Goal: Information Seeking & Learning: Find specific fact

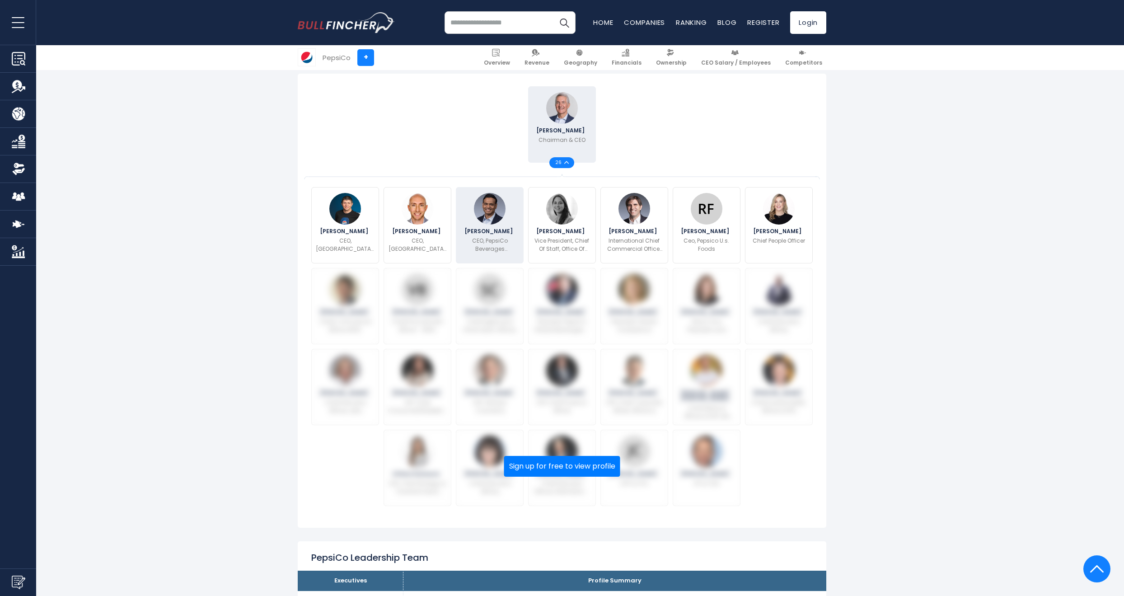
click at [498, 242] on p "CEO, PepsiCo Beverages [GEOGRAPHIC_DATA]" at bounding box center [490, 245] width 58 height 16
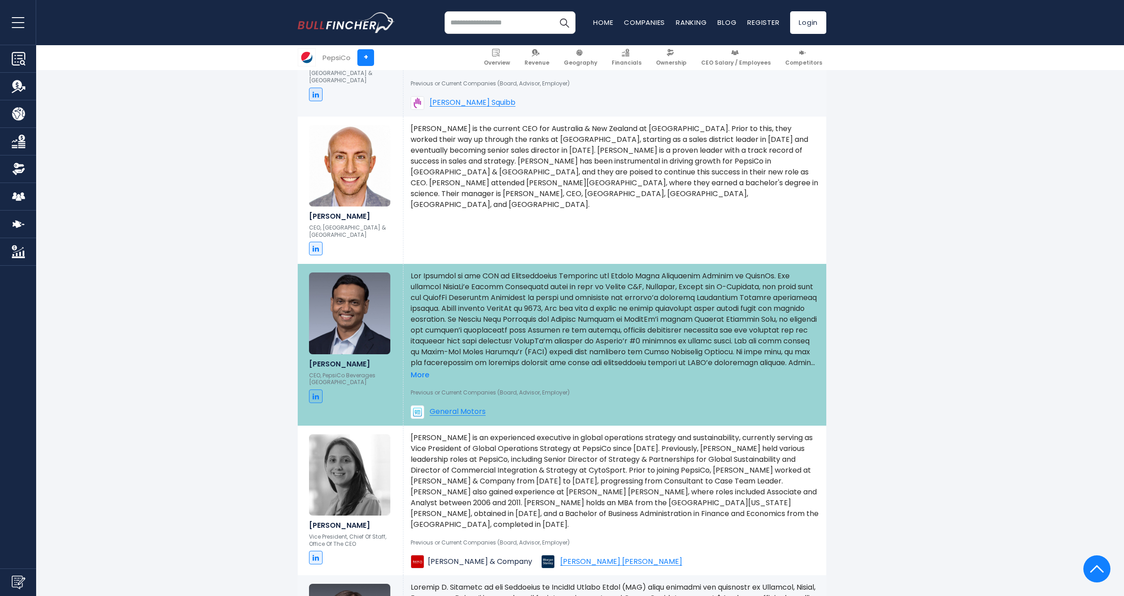
scroll to position [1041, 0]
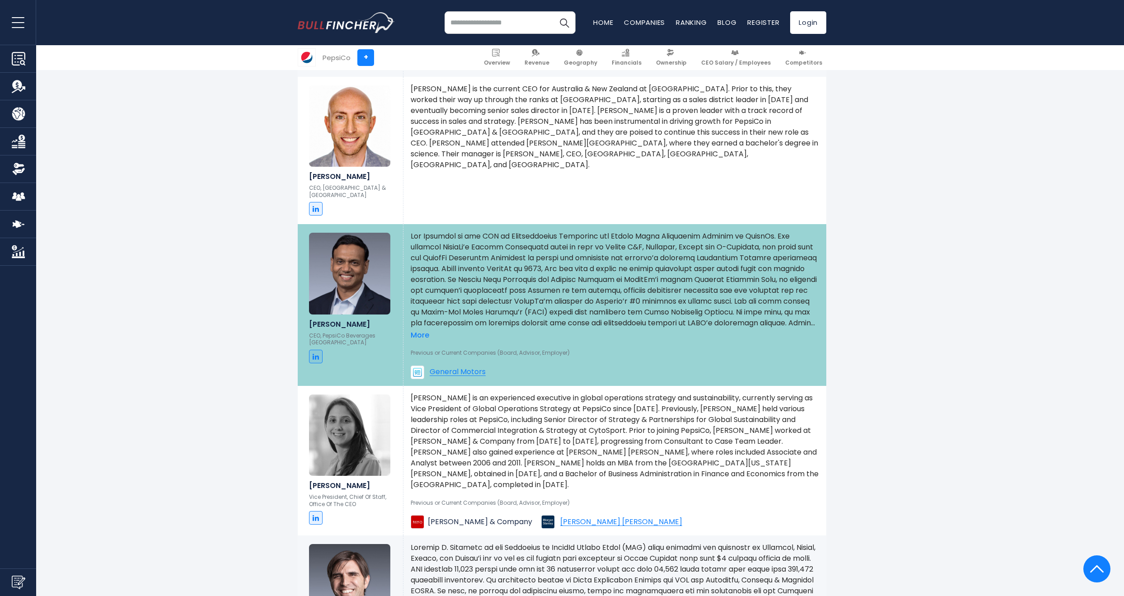
drag, startPoint x: 484, startPoint y: 276, endPoint x: 478, endPoint y: 309, distance: 33.9
click at [484, 276] on p at bounding box center [614, 280] width 408 height 98
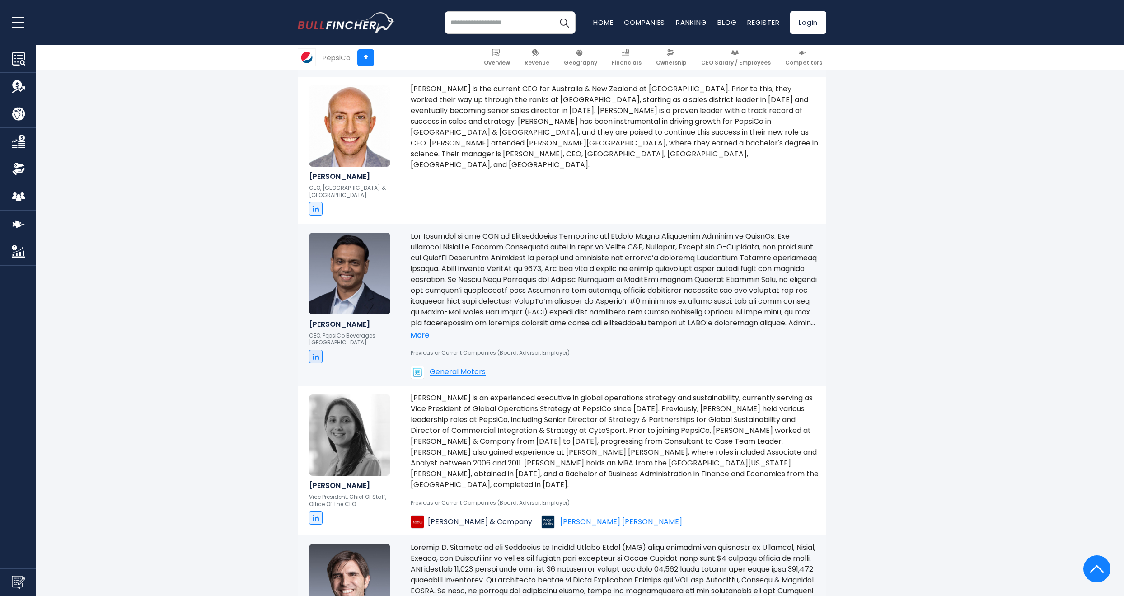
click at [423, 340] on div "Previous or Current Companies (Board, Advisor, Employer) General Motors" at bounding box center [614, 359] width 408 height 39
click at [423, 331] on link "More" at bounding box center [419, 335] width 19 height 9
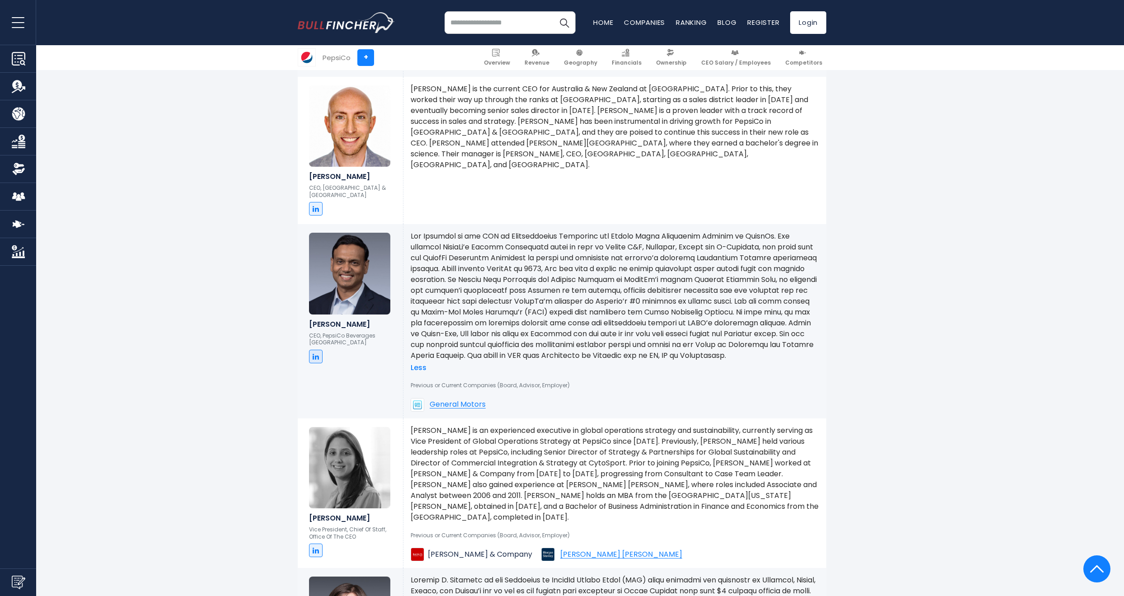
click at [495, 304] on p at bounding box center [614, 296] width 408 height 130
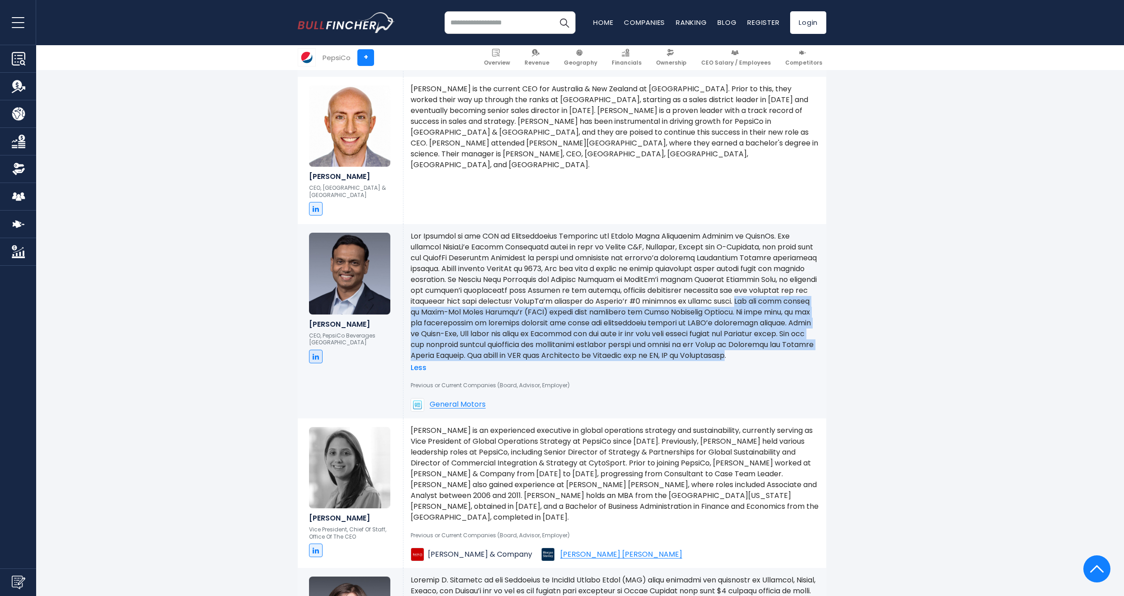
drag, startPoint x: 495, startPoint y: 304, endPoint x: 510, endPoint y: 364, distance: 61.9
click at [510, 361] on p at bounding box center [614, 296] width 408 height 130
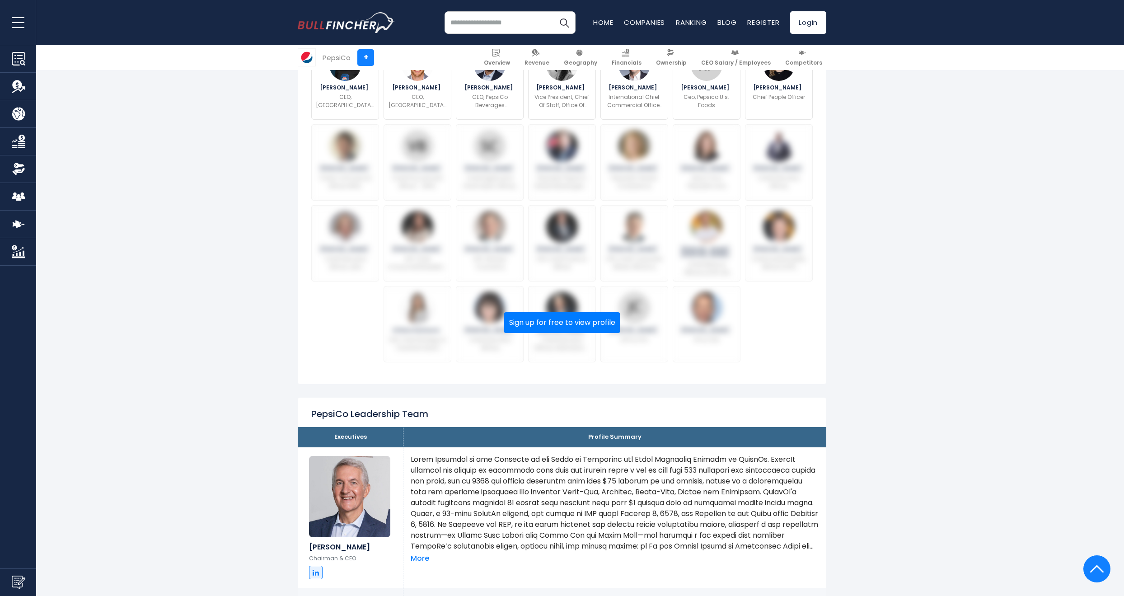
scroll to position [0, 0]
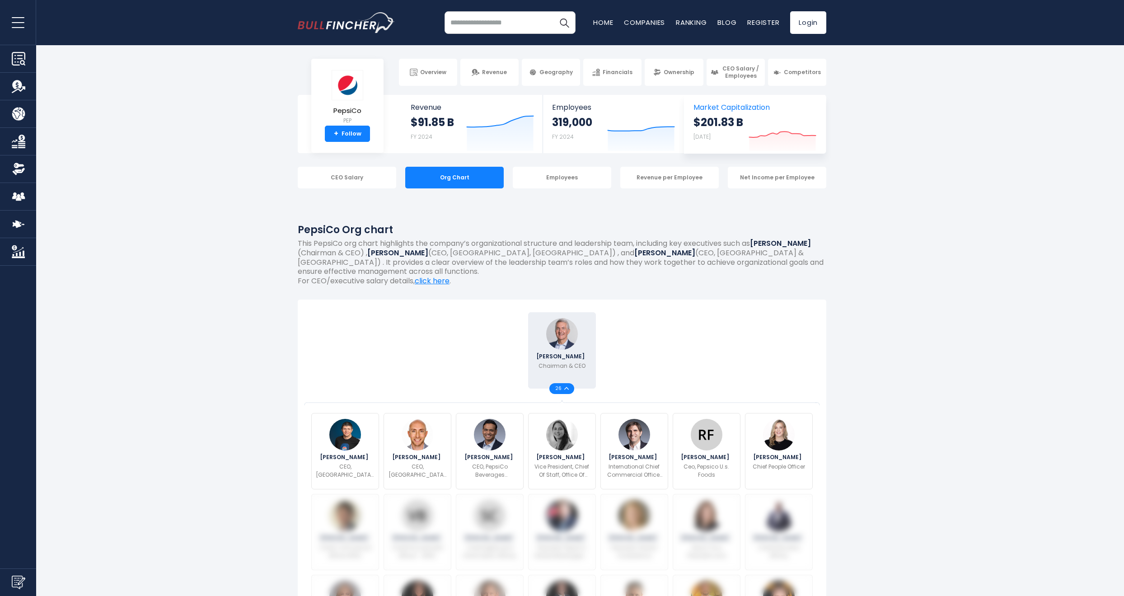
drag, startPoint x: 883, startPoint y: 482, endPoint x: 783, endPoint y: 122, distance: 373.2
